Goal: Task Accomplishment & Management: Manage account settings

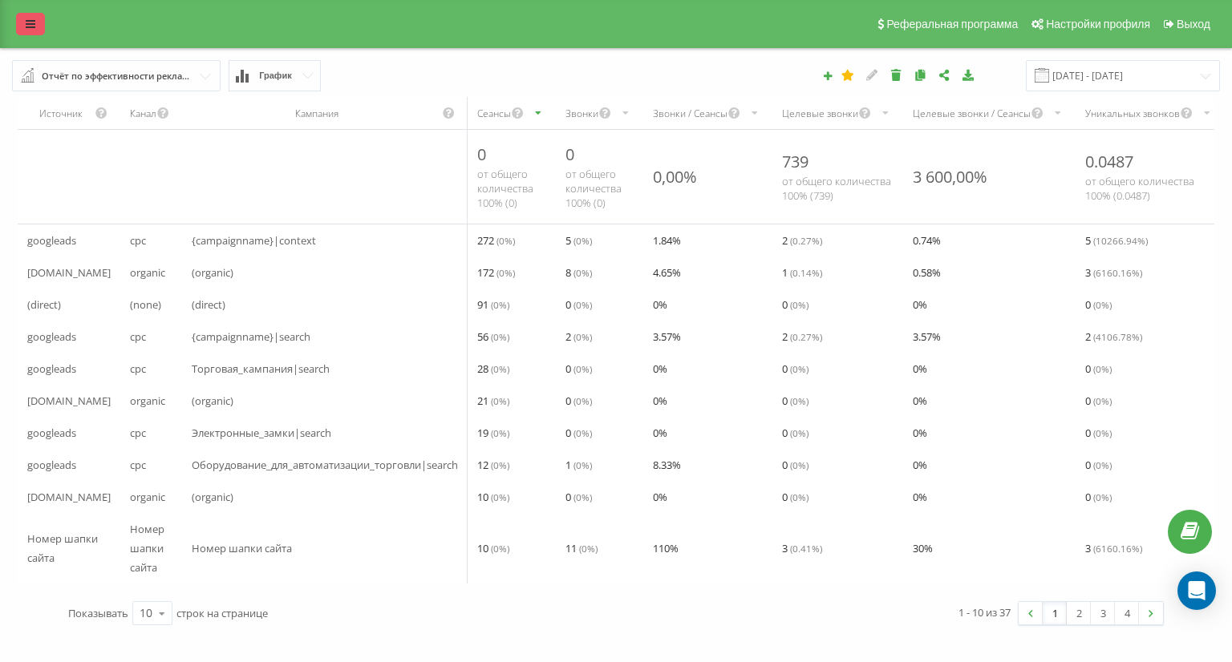
click at [29, 31] on link at bounding box center [30, 24] width 29 height 22
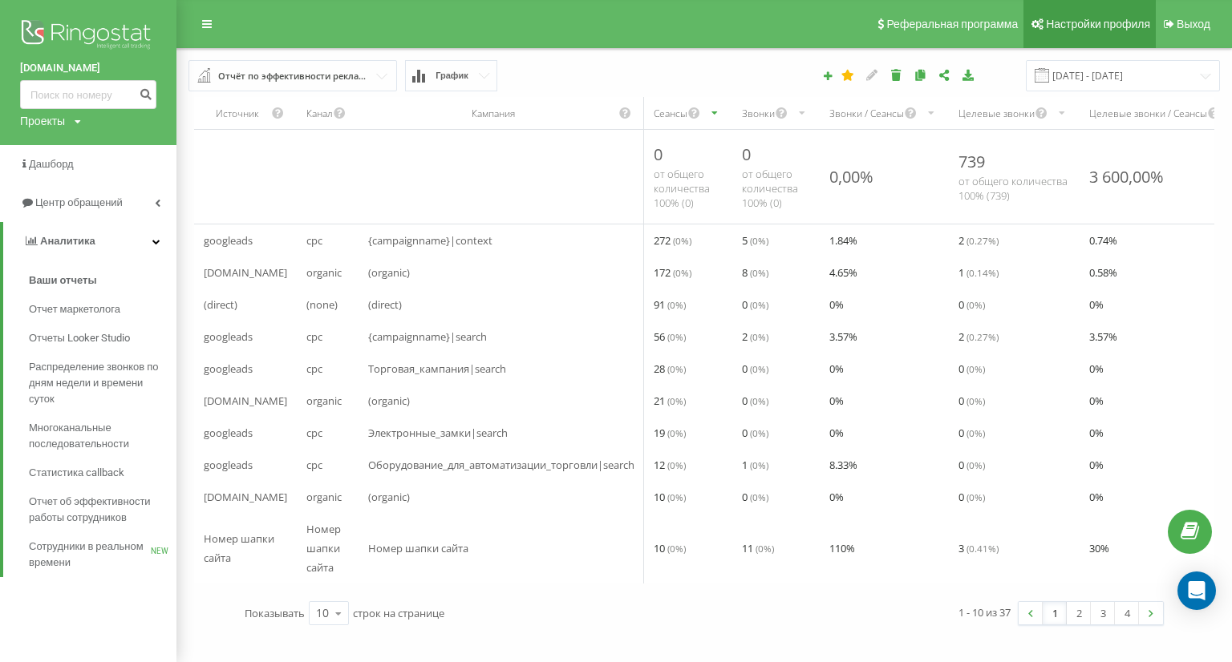
click at [1082, 16] on link "Настройки профиля" at bounding box center [1089, 24] width 132 height 48
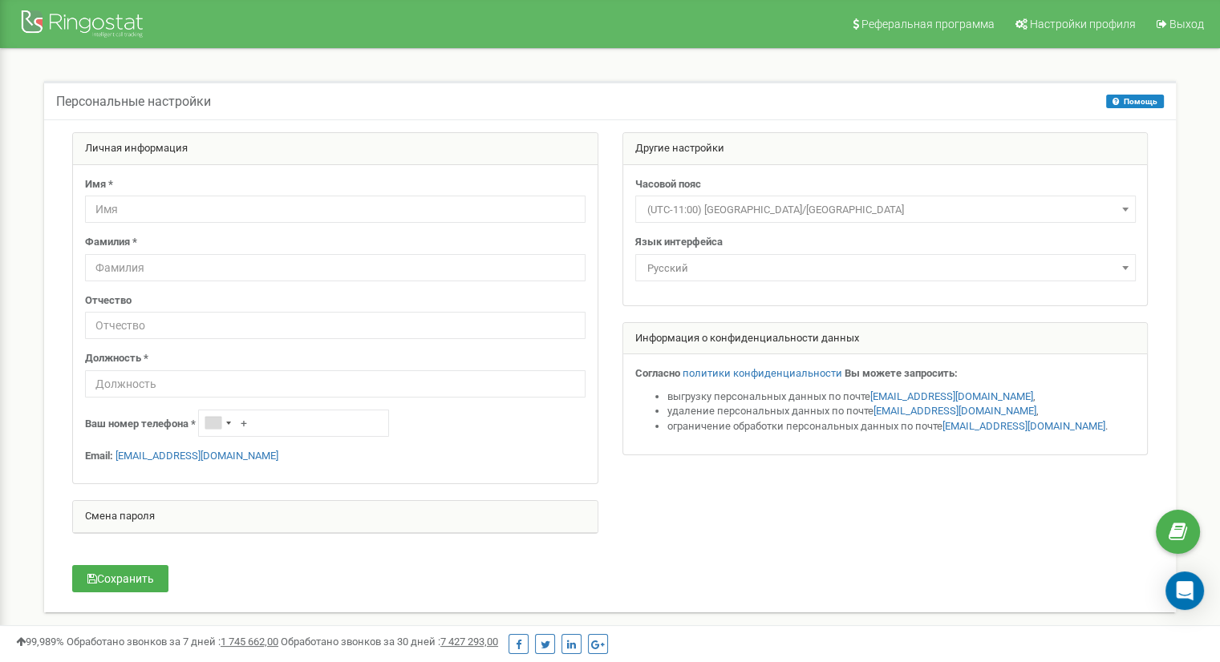
click at [4, 129] on div "Реферальная программа Настройки профиля Выход Персональные настройки Помощь Пом…" at bounding box center [610, 481] width 1220 height 962
click at [74, 29] on div at bounding box center [84, 25] width 128 height 38
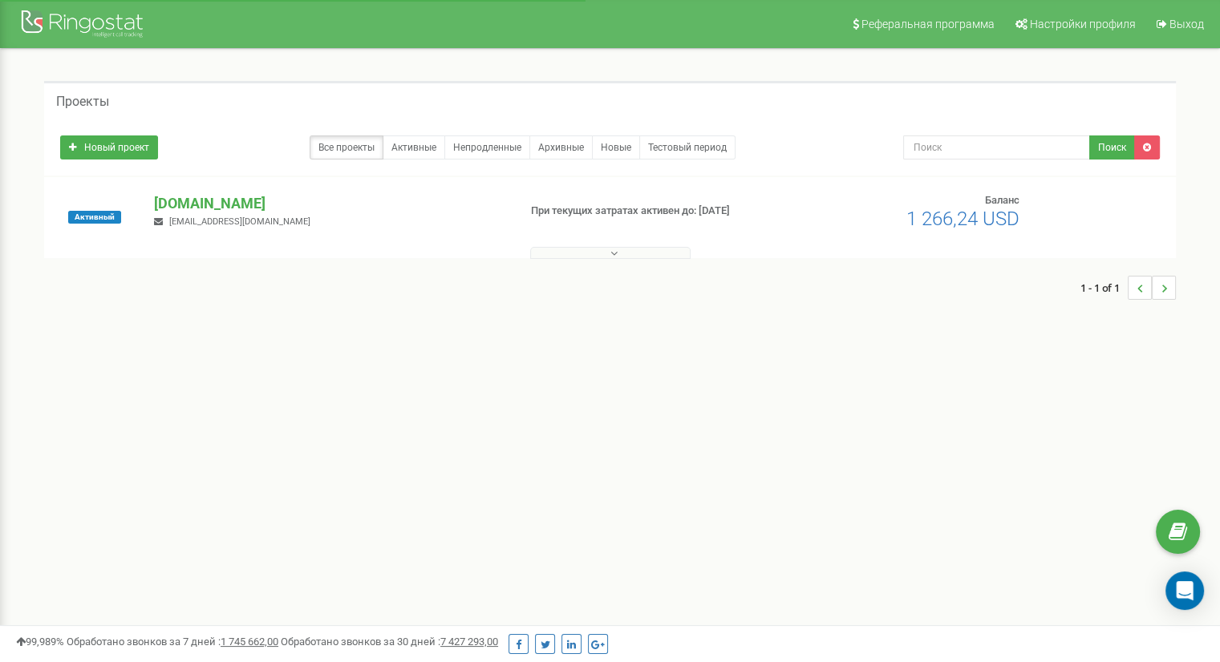
click at [626, 251] on button at bounding box center [610, 253] width 160 height 12
click at [168, 193] on p "idsmart.kz" at bounding box center [329, 203] width 350 height 21
click at [175, 199] on p "idsmart.kz" at bounding box center [329, 203] width 350 height 21
click at [196, 204] on p "idsmart.kz" at bounding box center [329, 203] width 350 height 21
